Goal: Find specific page/section: Find specific page/section

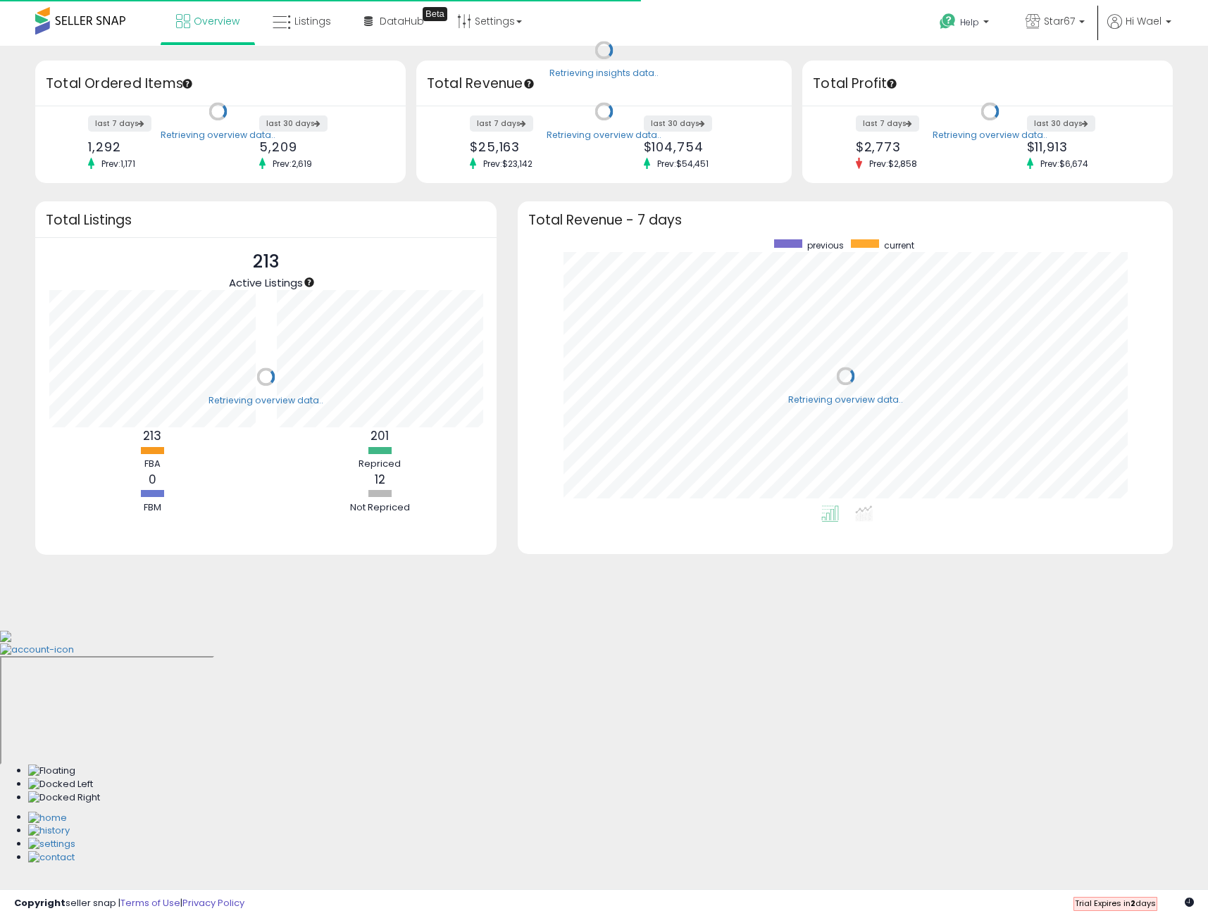
scroll to position [266, 626]
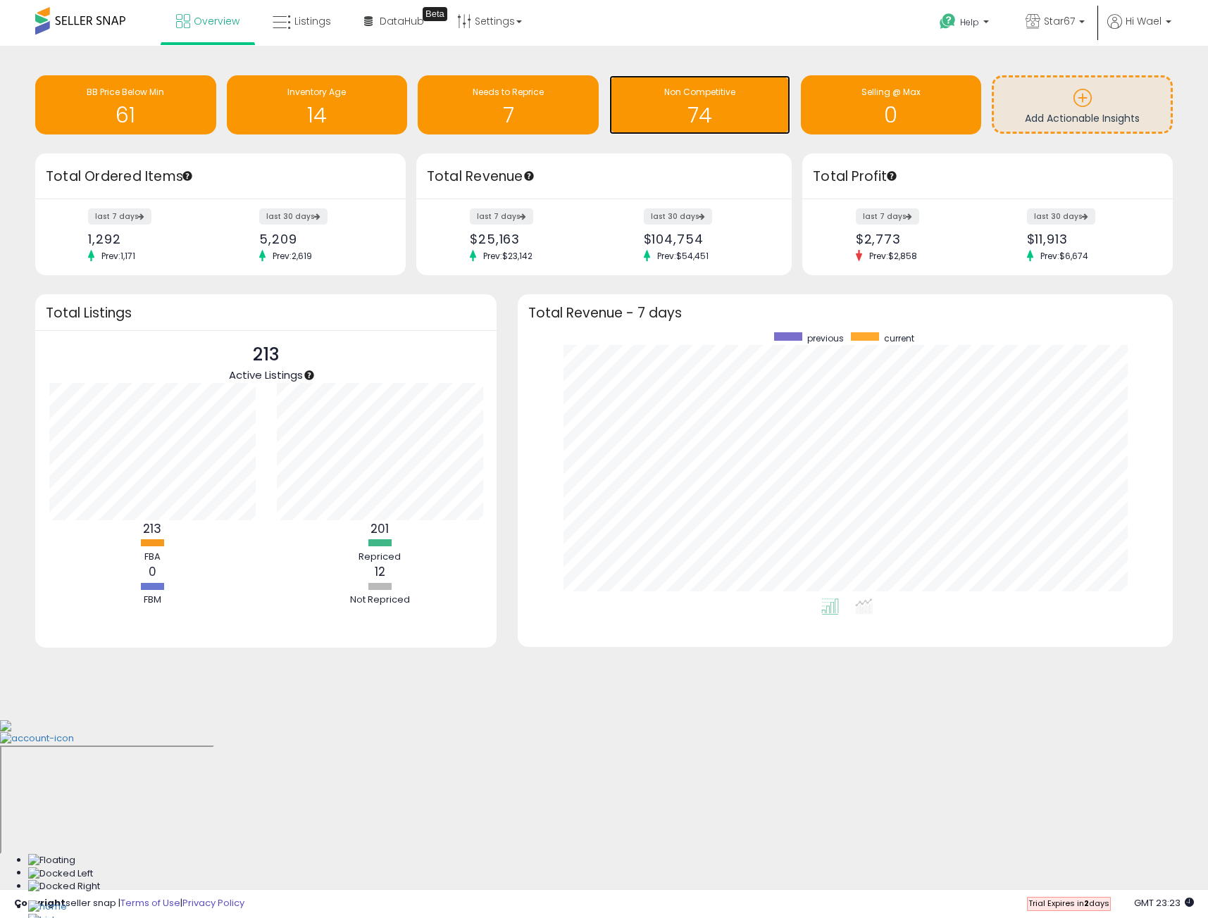
click at [708, 116] on h1 "74" at bounding box center [699, 115] width 167 height 23
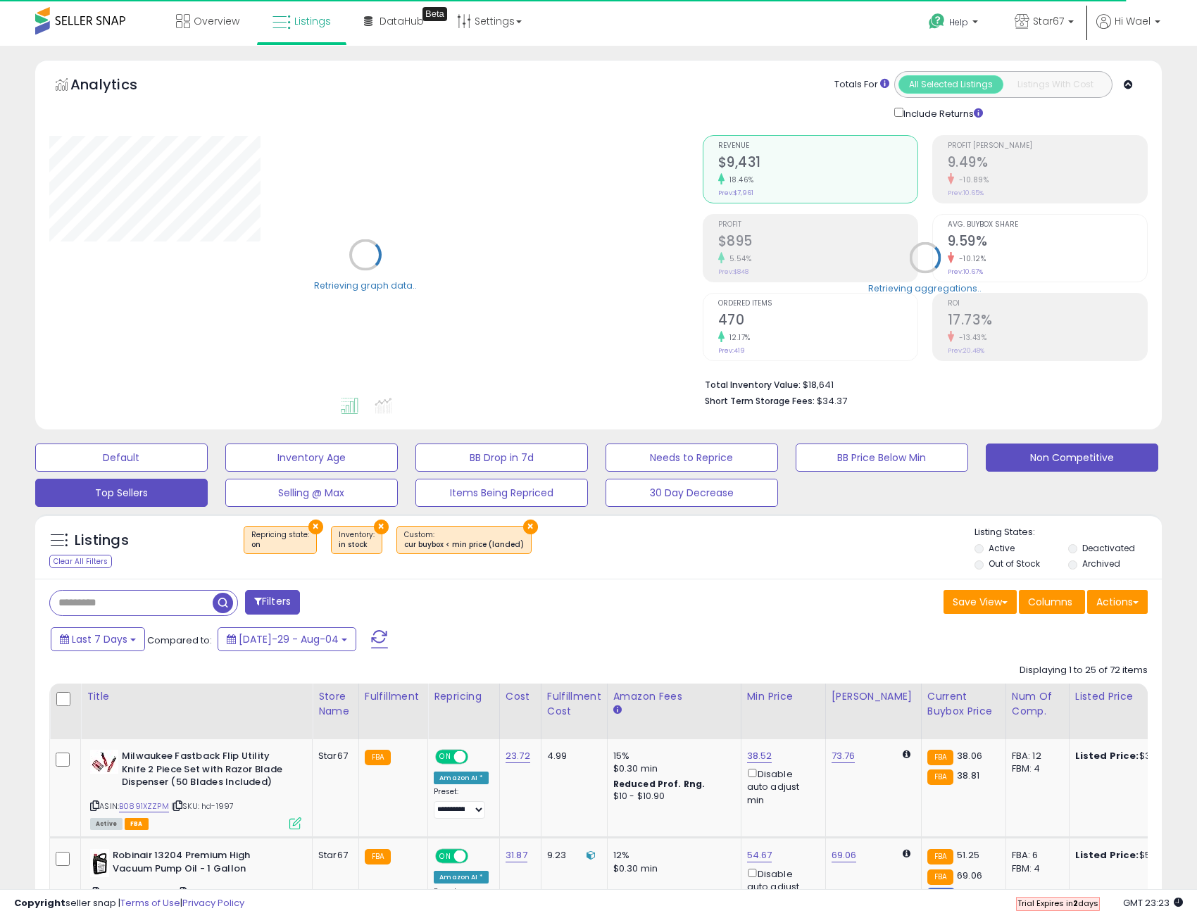
click at [153, 472] on button "Top Sellers" at bounding box center [121, 458] width 173 height 28
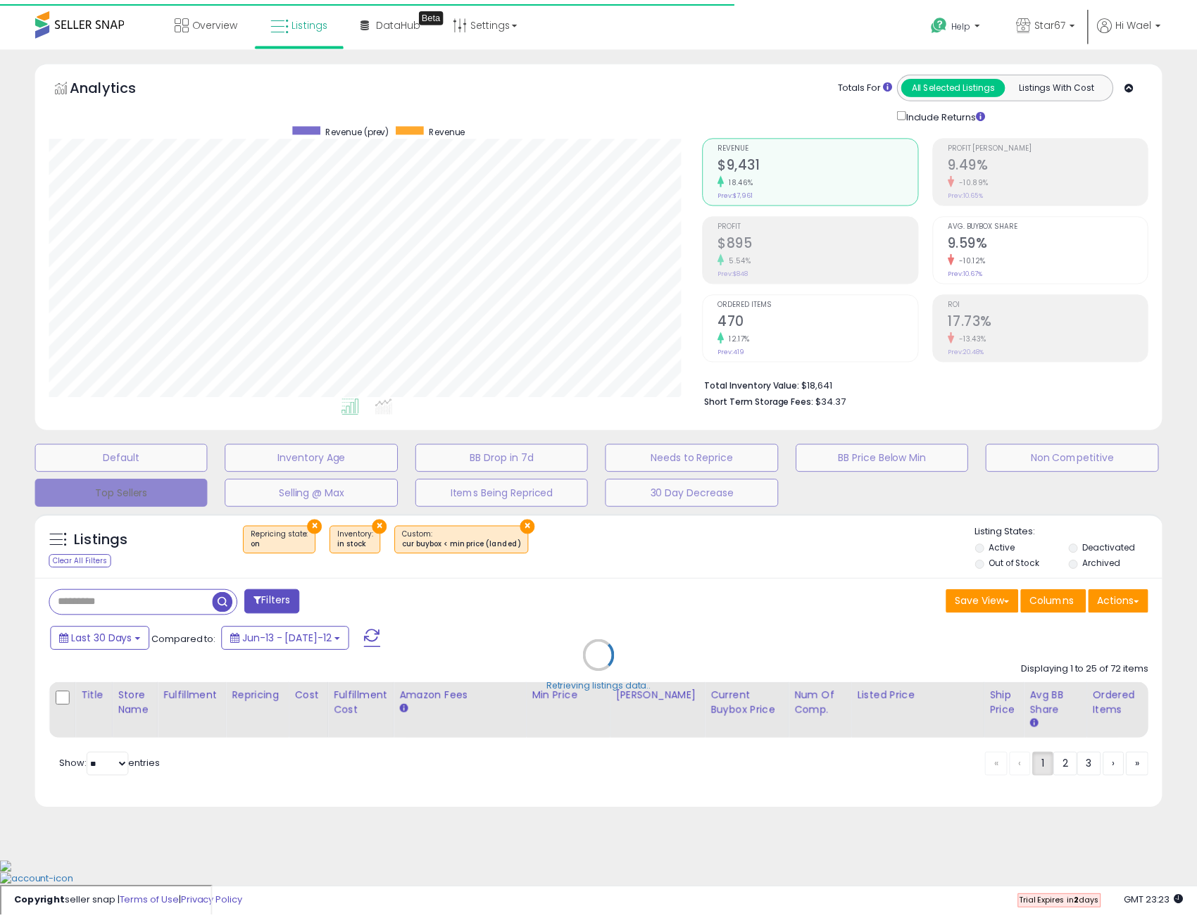
scroll to position [289, 660]
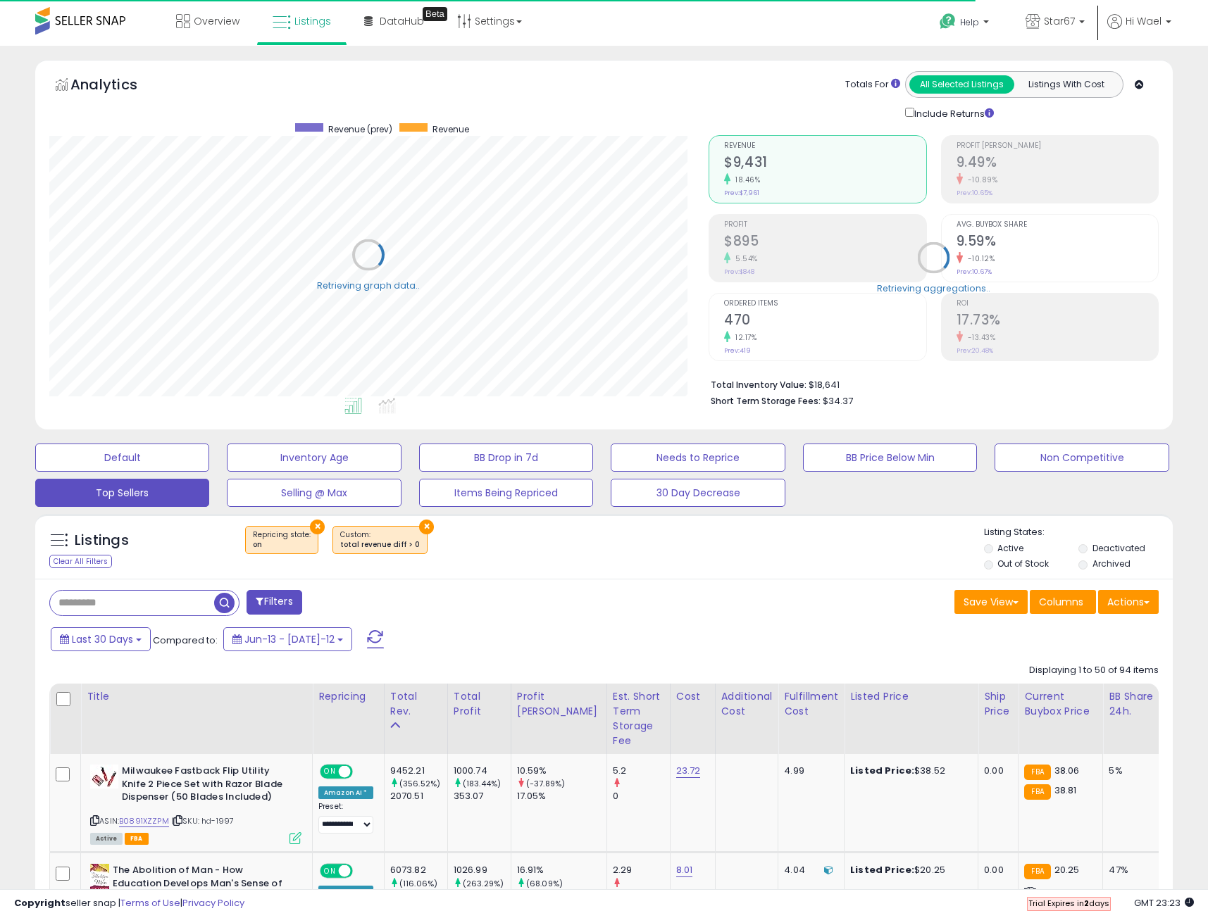
select select "**"
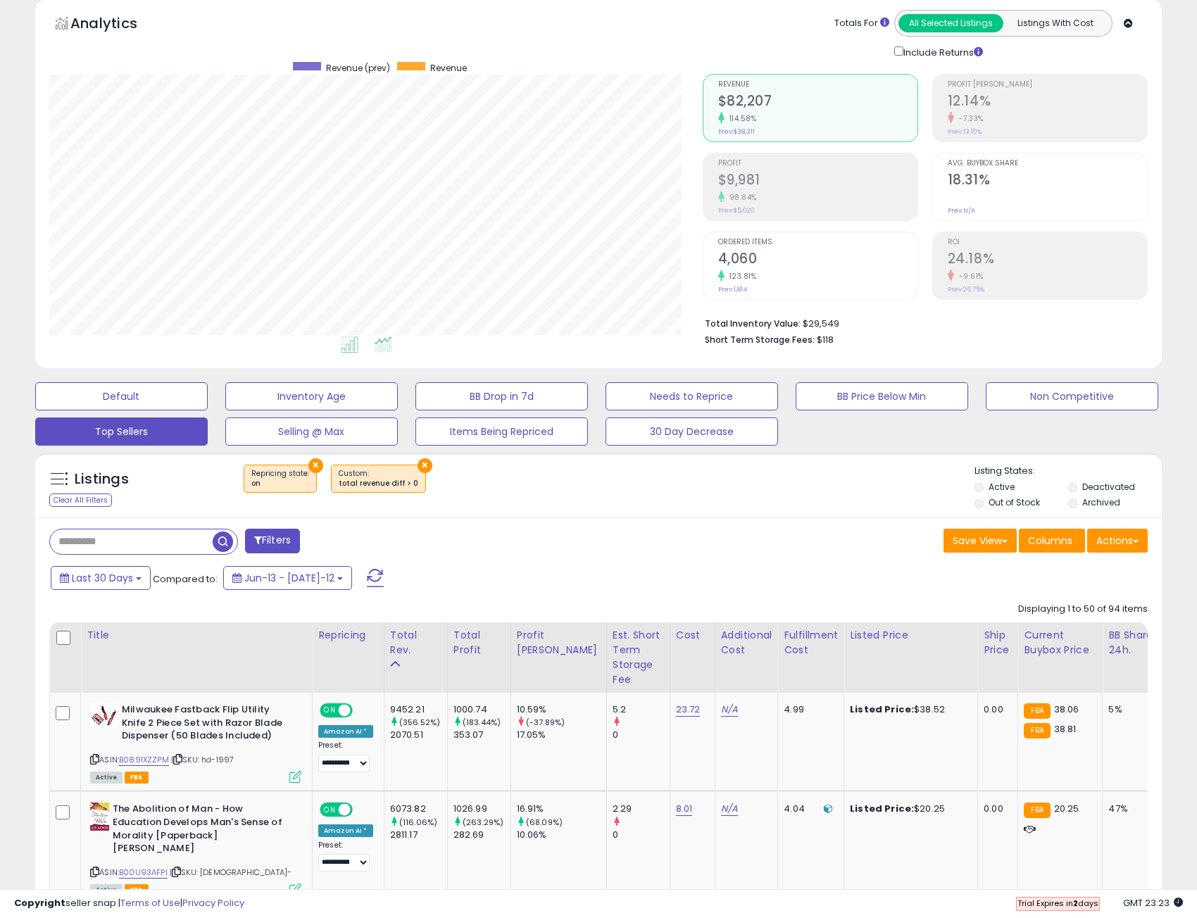
scroll to position [0, 0]
